Goal: Transaction & Acquisition: Purchase product/service

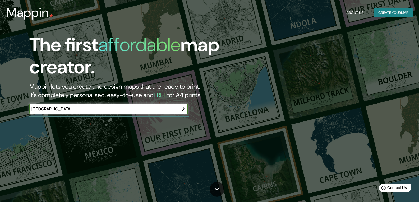
type input "[GEOGRAPHIC_DATA]"
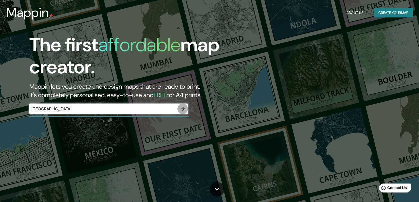
click at [185, 109] on icon "button" at bounding box center [183, 109] width 4 height 4
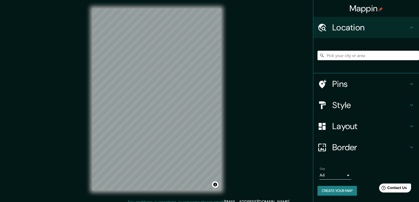
click at [414, 84] on icon at bounding box center [411, 84] width 6 height 6
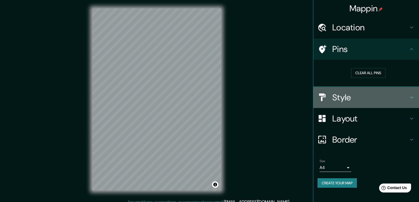
click at [413, 97] on icon at bounding box center [411, 97] width 6 height 6
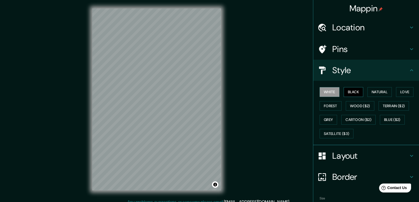
click at [349, 92] on button "Black" at bounding box center [354, 92] width 20 height 10
click at [373, 93] on button "Natural" at bounding box center [379, 92] width 24 height 10
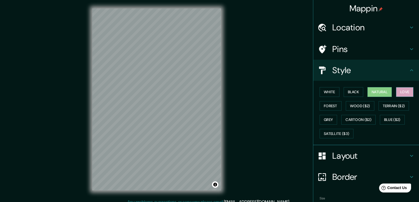
click at [398, 92] on button "Love" at bounding box center [404, 92] width 17 height 10
click at [327, 108] on button "Forest" at bounding box center [331, 106] width 22 height 10
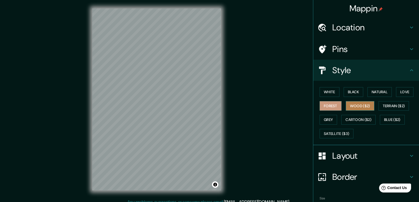
click at [350, 106] on button "Wood ($2)" at bounding box center [360, 106] width 29 height 10
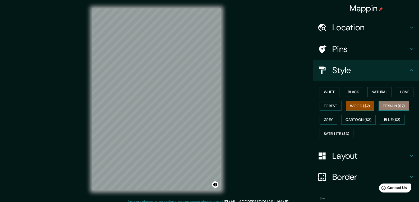
click at [383, 107] on button "Terrain ($2)" at bounding box center [393, 106] width 31 height 10
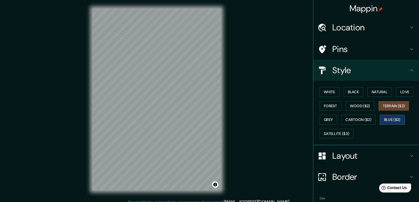
click at [383, 119] on button "Blue ($2)" at bounding box center [392, 120] width 25 height 10
click at [362, 121] on button "Cartoon ($2)" at bounding box center [358, 120] width 34 height 10
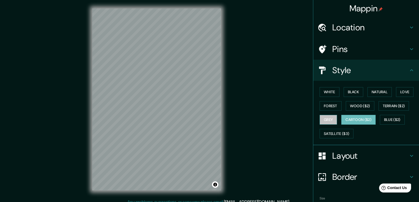
click at [322, 119] on button "Grey" at bounding box center [328, 120] width 17 height 10
click at [360, 114] on div "White Black Natural Love Forest Wood ($2) Terrain ($2) Grey Cartoon ($2) Blue (…" at bounding box center [367, 112] width 101 height 55
click at [355, 119] on button "Cartoon ($2)" at bounding box center [358, 120] width 34 height 10
click at [331, 122] on button "Grey" at bounding box center [328, 120] width 17 height 10
drag, startPoint x: 394, startPoint y: 118, endPoint x: 397, endPoint y: 118, distance: 3.4
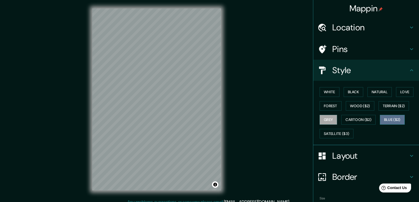
click at [395, 118] on button "Blue ($2)" at bounding box center [392, 120] width 25 height 10
click at [336, 133] on button "Satellite ($3)" at bounding box center [337, 134] width 34 height 10
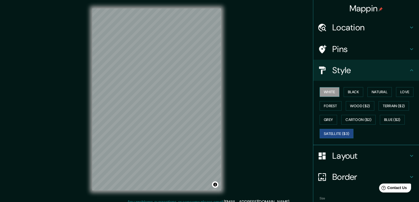
click at [329, 92] on button "White" at bounding box center [330, 92] width 20 height 10
click at [348, 95] on button "Black" at bounding box center [354, 92] width 20 height 10
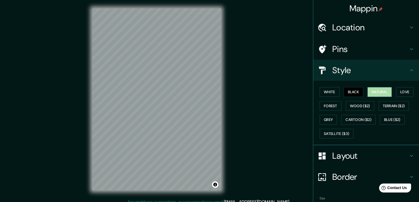
click at [367, 91] on button "Natural" at bounding box center [379, 92] width 24 height 10
click at [409, 93] on button "Love" at bounding box center [404, 92] width 17 height 10
click at [354, 91] on button "Black" at bounding box center [354, 92] width 20 height 10
click at [363, 93] on div "White Black Natural Love Forest Wood ($2) Terrain ($2) Grey Cartoon ($2) Blue (…" at bounding box center [367, 112] width 101 height 55
click at [367, 93] on button "Natural" at bounding box center [379, 92] width 24 height 10
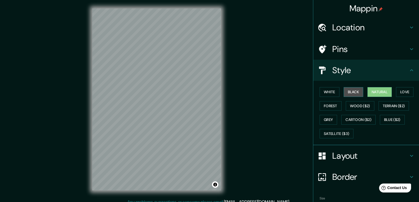
click at [350, 94] on button "Black" at bounding box center [354, 92] width 20 height 10
click at [320, 92] on button "White" at bounding box center [330, 92] width 20 height 10
click at [376, 93] on button "Natural" at bounding box center [379, 92] width 24 height 10
click at [355, 93] on button "Black" at bounding box center [354, 92] width 20 height 10
click at [367, 93] on button "Natural" at bounding box center [379, 92] width 24 height 10
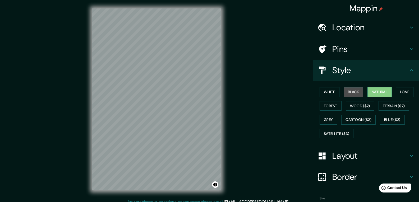
click at [349, 96] on button "Black" at bounding box center [354, 92] width 20 height 10
click at [325, 92] on button "White" at bounding box center [330, 92] width 20 height 10
click at [339, 92] on div "White Black Natural Love Forest Wood ($2) Terrain ($2) Grey Cartoon ($2) Blue (…" at bounding box center [367, 112] width 101 height 55
click at [344, 91] on button "Black" at bounding box center [354, 92] width 20 height 10
click at [364, 153] on h4 "Layout" at bounding box center [370, 156] width 76 height 11
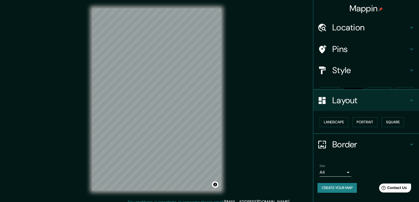
scroll to position [5, 0]
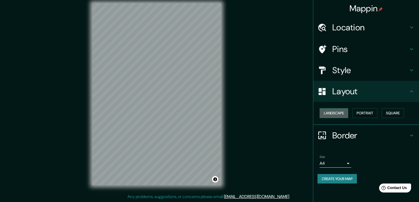
click at [337, 114] on button "Landscape" at bounding box center [334, 113] width 29 height 10
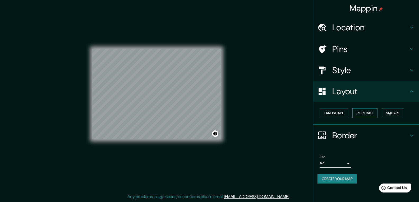
click at [364, 114] on button "Portrait" at bounding box center [364, 113] width 25 height 10
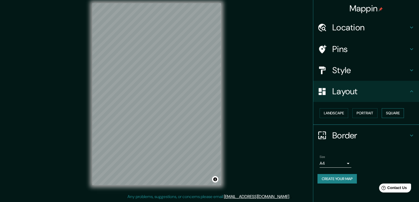
click at [390, 114] on button "Square" at bounding box center [393, 113] width 22 height 10
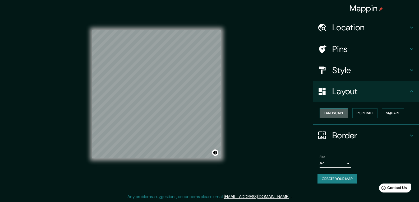
click at [343, 117] on button "Landscape" at bounding box center [334, 113] width 29 height 10
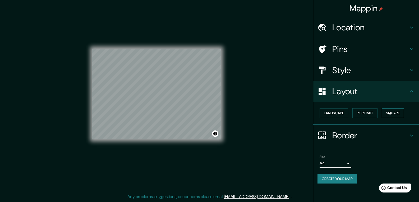
click at [398, 115] on button "Square" at bounding box center [393, 113] width 22 height 10
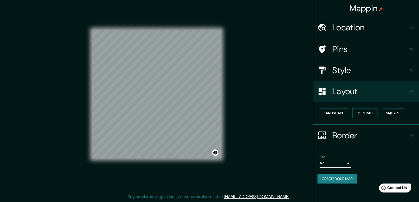
click at [411, 134] on icon at bounding box center [411, 135] width 6 height 6
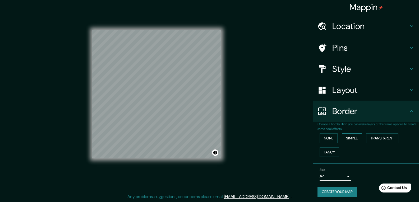
scroll to position [2, 0]
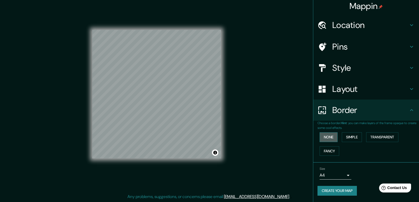
click at [322, 136] on button "None" at bounding box center [329, 137] width 18 height 10
click at [345, 139] on button "Simple" at bounding box center [352, 137] width 20 height 10
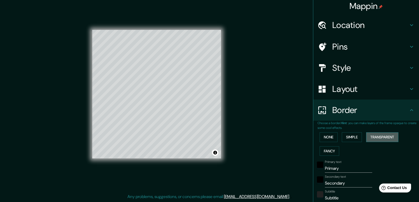
click at [375, 139] on button "Transparent" at bounding box center [382, 137] width 32 height 10
click at [327, 151] on button "Fancy" at bounding box center [330, 151] width 20 height 10
click at [331, 139] on button "None" at bounding box center [329, 137] width 18 height 10
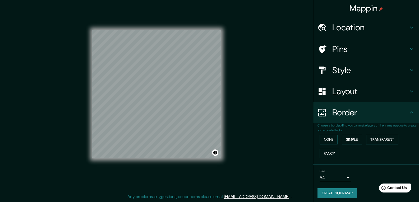
scroll to position [0, 0]
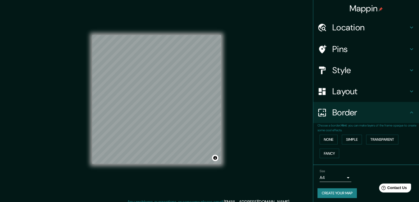
click at [366, 89] on h4 "Layout" at bounding box center [370, 91] width 76 height 11
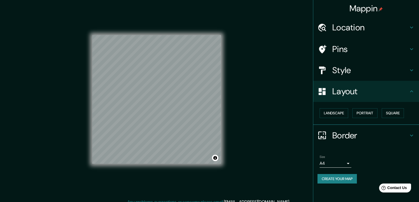
click at [379, 74] on h4 "Style" at bounding box center [370, 70] width 76 height 11
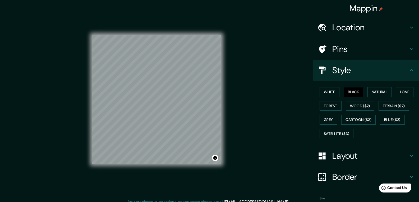
click at [372, 55] on div "Pins" at bounding box center [366, 49] width 106 height 21
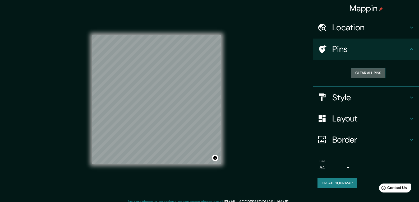
click at [366, 75] on button "Clear all pins" at bounding box center [368, 73] width 34 height 10
click at [364, 73] on button "Clear all pins" at bounding box center [368, 73] width 34 height 10
drag, startPoint x: 188, startPoint y: 109, endPoint x: 191, endPoint y: 111, distance: 3.4
click at [191, 111] on div at bounding box center [192, 110] width 4 height 4
click at [375, 72] on button "Clear all pins" at bounding box center [368, 73] width 34 height 10
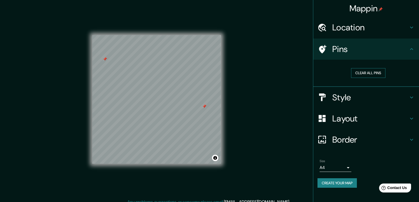
click at [357, 73] on button "Clear all pins" at bounding box center [368, 73] width 34 height 10
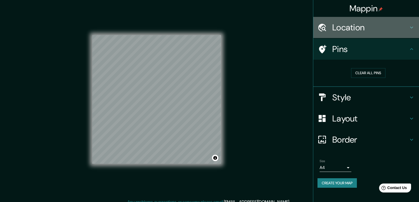
click at [362, 31] on h4 "Location" at bounding box center [370, 27] width 76 height 11
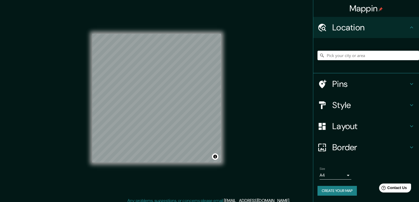
scroll to position [5, 0]
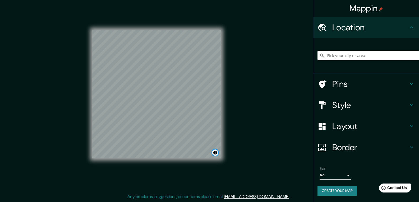
click at [215, 154] on button "Toggle attribution" at bounding box center [215, 153] width 6 height 6
click at [217, 153] on button "Toggle attribution" at bounding box center [215, 153] width 6 height 6
click at [262, 145] on div "Mappin Location Pins Style Layout Border Choose a border. Hint : you can make l…" at bounding box center [209, 98] width 419 height 207
click at [352, 190] on button "Create your map" at bounding box center [336, 191] width 39 height 10
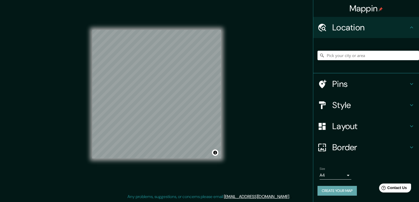
click at [341, 190] on button "Create your map" at bounding box center [336, 191] width 39 height 10
click at [345, 79] on h4 "Pins" at bounding box center [370, 84] width 76 height 11
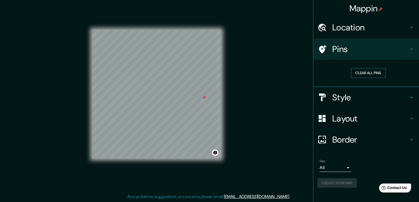
click at [361, 72] on button "Clear all pins" at bounding box center [368, 73] width 34 height 10
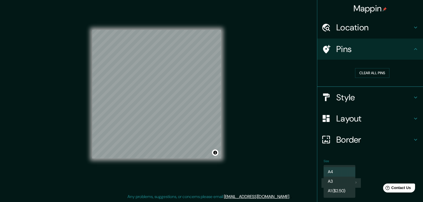
click at [346, 169] on body "Mappin Location Pins Clear all pins Style Layout Border Choose a border. Hint :…" at bounding box center [211, 96] width 423 height 202
click at [344, 181] on li "A3" at bounding box center [339, 182] width 32 height 10
type input "a4"
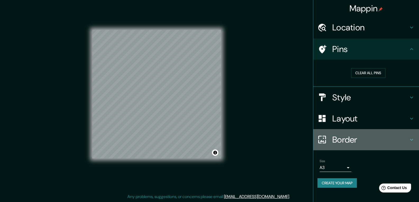
click at [354, 142] on h4 "Border" at bounding box center [370, 140] width 76 height 11
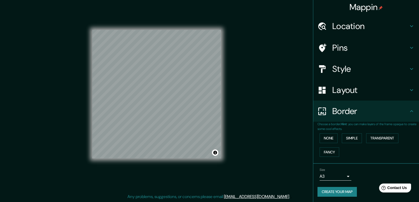
scroll to position [2, 0]
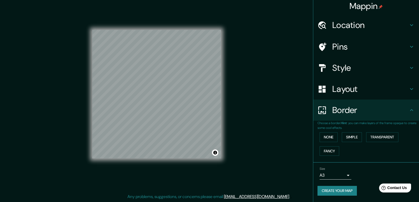
click at [340, 192] on button "Create your map" at bounding box center [336, 191] width 39 height 10
click at [338, 189] on button "Create your map" at bounding box center [336, 191] width 39 height 10
drag, startPoint x: 339, startPoint y: 194, endPoint x: 340, endPoint y: 196, distance: 2.8
click at [340, 196] on div "Size A3 a4 Create your map" at bounding box center [365, 182] width 97 height 35
click at [339, 191] on button "Create your map" at bounding box center [336, 191] width 39 height 10
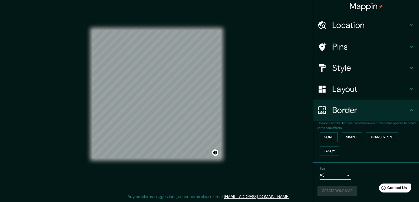
click at [339, 191] on div "Create your map" at bounding box center [365, 191] width 97 height 10
click at [317, 189] on button "Create your map" at bounding box center [336, 191] width 39 height 10
click at [367, 95] on div "Layout" at bounding box center [366, 88] width 106 height 21
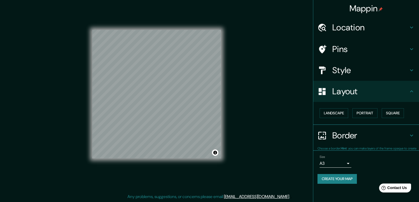
scroll to position [0, 0]
click at [376, 13] on h4 "Mappin" at bounding box center [366, 8] width 34 height 11
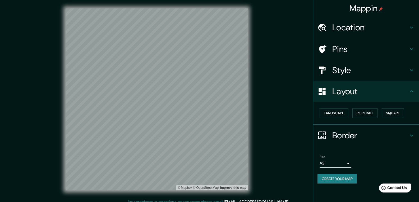
scroll to position [5, 0]
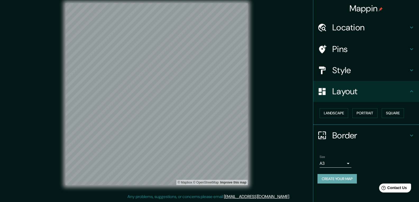
click at [324, 178] on button "Create your map" at bounding box center [336, 179] width 39 height 10
click at [283, 169] on div "Mappin Location Pins Style Layout Landscape Portrait Square Border Choose a bor…" at bounding box center [209, 98] width 419 height 207
click at [199, 183] on link "© OpenStreetMap" at bounding box center [206, 183] width 26 height 4
click at [410, 136] on icon at bounding box center [411, 135] width 6 height 6
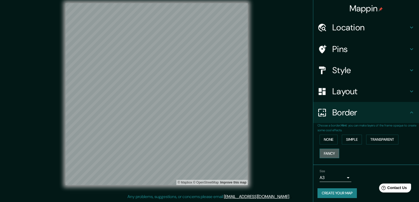
click at [327, 155] on button "Fancy" at bounding box center [330, 154] width 20 height 10
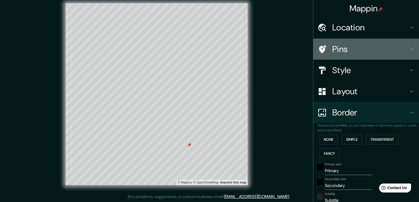
click at [344, 48] on h4 "Pins" at bounding box center [370, 49] width 76 height 11
type input "276"
type input "55"
type input "28"
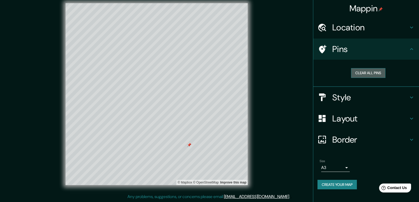
click at [355, 72] on button "Clear all pins" at bounding box center [368, 73] width 34 height 10
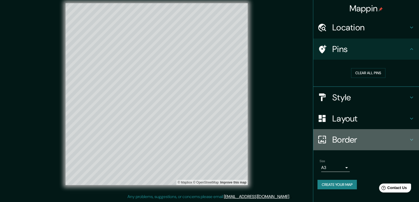
click at [350, 142] on h4 "Border" at bounding box center [370, 140] width 76 height 11
type input "276"
type input "55"
type input "28"
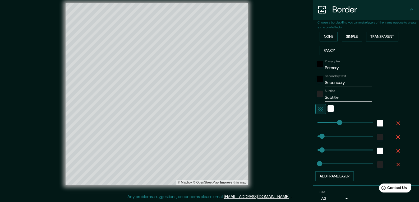
scroll to position [101, 0]
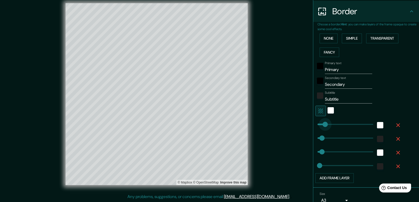
type input "0"
drag, startPoint x: 335, startPoint y: 123, endPoint x: 309, endPoint y: 125, distance: 26.2
type input "55"
type input "28"
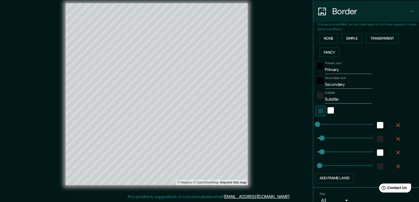
type input "154"
drag, startPoint x: 317, startPoint y: 122, endPoint x: 326, endPoint y: 123, distance: 9.0
type input "55"
type input "28"
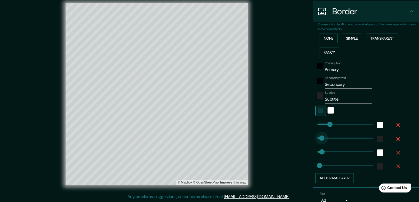
type input "0"
drag, startPoint x: 318, startPoint y: 133, endPoint x: 312, endPoint y: 134, distance: 6.1
type input "55"
type input "28"
type input "0"
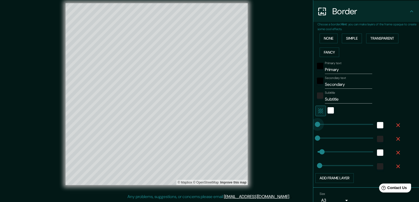
drag, startPoint x: 328, startPoint y: 126, endPoint x: 307, endPoint y: 127, distance: 20.4
type input "55"
type input "28"
type input "0"
drag, startPoint x: 318, startPoint y: 150, endPoint x: 307, endPoint y: 149, distance: 10.9
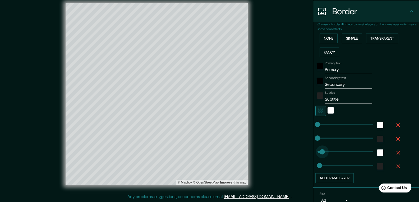
type input "28"
type input "69"
drag, startPoint x: 314, startPoint y: 150, endPoint x: 319, endPoint y: 151, distance: 4.8
type input "28"
type input "618"
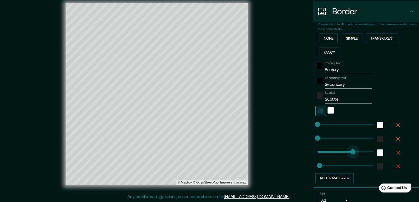
drag, startPoint x: 319, startPoint y: 151, endPoint x: 363, endPoint y: 151, distance: 44.1
type input "28"
type input "689"
drag, startPoint x: 361, startPoint y: 154, endPoint x: 370, endPoint y: 157, distance: 9.4
type input "28"
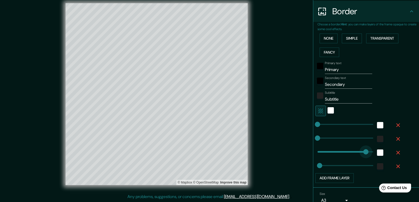
type input "131"
drag, startPoint x: 368, startPoint y: 151, endPoint x: 324, endPoint y: 149, distance: 43.6
type input "28"
type input "29"
drag, startPoint x: 322, startPoint y: 150, endPoint x: 316, endPoint y: 151, distance: 6.9
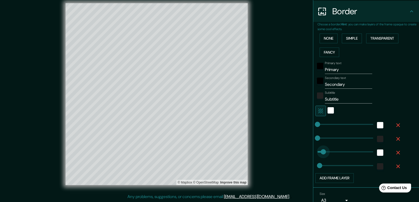
type input "28"
type input "26"
click at [317, 150] on span at bounding box center [319, 151] width 5 height 5
type input "52"
type input "92"
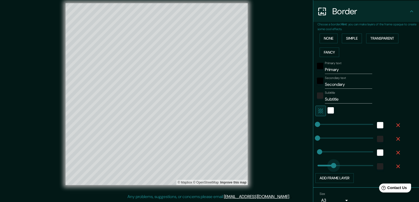
type input "219"
drag, startPoint x: 321, startPoint y: 163, endPoint x: 331, endPoint y: 163, distance: 10.0
type input "307"
drag, startPoint x: 331, startPoint y: 163, endPoint x: 338, endPoint y: 163, distance: 7.1
type input "370"
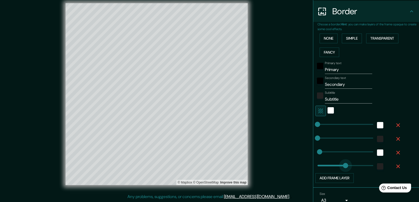
drag, startPoint x: 338, startPoint y: 163, endPoint x: 343, endPoint y: 161, distance: 5.9
type input "507"
drag, startPoint x: 343, startPoint y: 161, endPoint x: 354, endPoint y: 161, distance: 11.1
type input "36"
drag, startPoint x: 354, startPoint y: 161, endPoint x: 316, endPoint y: 161, distance: 38.1
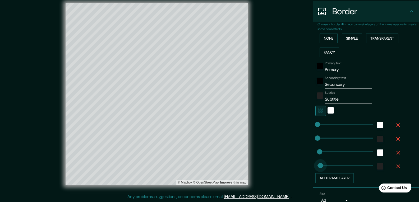
type input "101"
drag, startPoint x: 316, startPoint y: 161, endPoint x: 322, endPoint y: 163, distance: 5.8
type input "78"
type input "52"
type input "75"
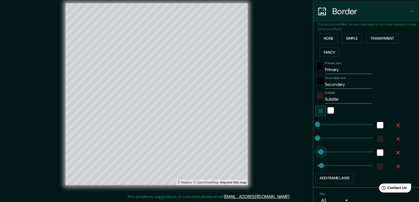
drag, startPoint x: 317, startPoint y: 152, endPoint x: 320, endPoint y: 153, distance: 2.7
type input "88"
type input "92"
drag, startPoint x: 338, startPoint y: 101, endPoint x: 319, endPoint y: 106, distance: 19.6
click at [319, 106] on div "Primary text Primary Secondary text Secondary Subtitle Subtitle Add frame layer" at bounding box center [359, 121] width 85 height 124
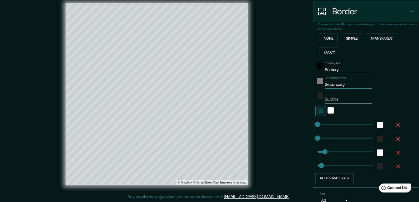
drag, startPoint x: 342, startPoint y: 82, endPoint x: 315, endPoint y: 81, distance: 27.0
click at [315, 81] on div "Secondary text Secondary" at bounding box center [358, 82] width 87 height 13
drag, startPoint x: 338, startPoint y: 70, endPoint x: 320, endPoint y: 70, distance: 18.8
click at [320, 70] on div "Primary text Primary" at bounding box center [358, 67] width 87 height 13
click at [274, 88] on div "Mappin Location Pins Style Layout Border Choose a border. Hint : you can make l…" at bounding box center [209, 98] width 419 height 207
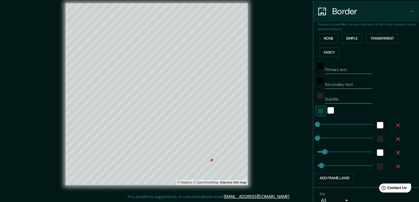
click at [318, 109] on icon "button" at bounding box center [320, 111] width 5 height 5
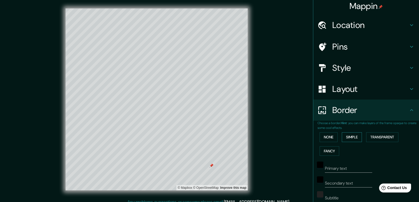
scroll to position [0, 0]
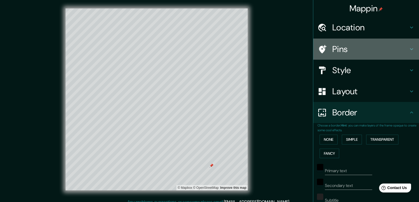
click at [344, 45] on h4 "Pins" at bounding box center [370, 49] width 76 height 11
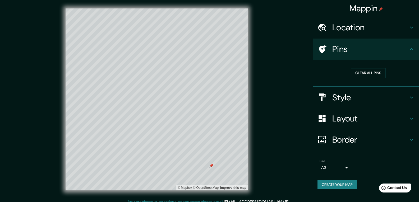
click at [364, 71] on button "Clear all pins" at bounding box center [368, 73] width 34 height 10
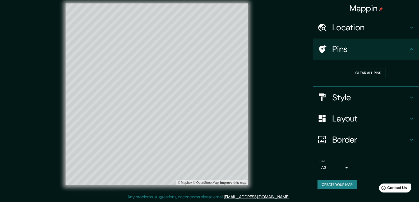
scroll to position [5, 0]
click at [382, 137] on h4 "Border" at bounding box center [370, 140] width 76 height 11
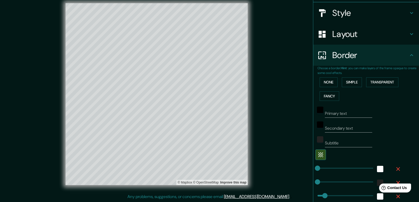
scroll to position [128, 0]
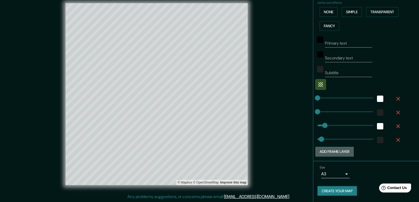
click at [337, 153] on button "Add frame layer" at bounding box center [334, 152] width 38 height 10
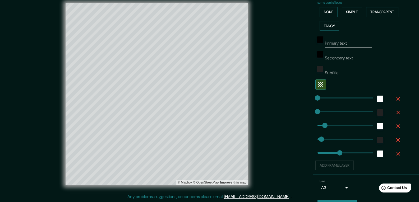
click at [336, 165] on div "Add frame layer" at bounding box center [358, 166] width 87 height 10
type input "0"
drag, startPoint x: 335, startPoint y: 154, endPoint x: 310, endPoint y: 152, distance: 25.4
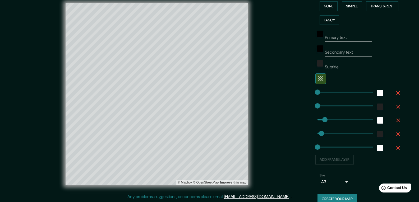
scroll to position [141, 0]
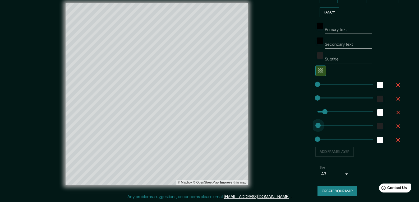
type input "0"
drag, startPoint x: 318, startPoint y: 123, endPoint x: 313, endPoint y: 125, distance: 6.0
type input "0"
drag, startPoint x: 318, startPoint y: 112, endPoint x: 308, endPoint y: 111, distance: 9.8
drag, startPoint x: 312, startPoint y: 95, endPoint x: 307, endPoint y: 95, distance: 5.8
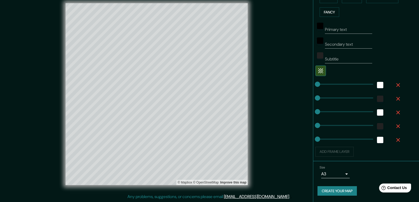
click at [307, 95] on div "Mappin Location Pins Style Layout Border Choose a border. Hint : you can make l…" at bounding box center [209, 98] width 419 height 207
type input "0"
click at [315, 84] on span at bounding box center [317, 84] width 5 height 5
click at [320, 71] on icon "button" at bounding box center [320, 71] width 6 height 6
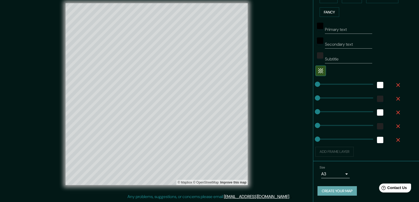
click at [332, 190] on button "Create your map" at bounding box center [336, 191] width 39 height 10
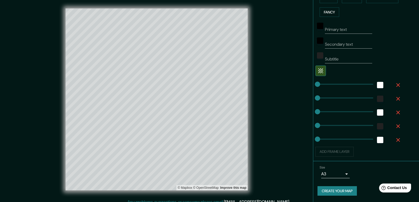
click at [326, 191] on button "Create your map" at bounding box center [336, 191] width 39 height 10
click at [203, 3] on div "© Mapbox © OpenStreetMap Improve this map" at bounding box center [156, 99] width 199 height 199
